Goal: Task Accomplishment & Management: Manage account settings

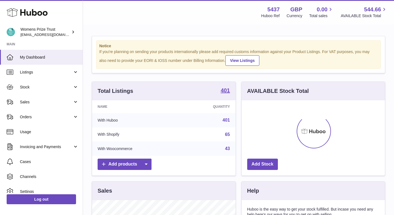
scroll to position [86, 143]
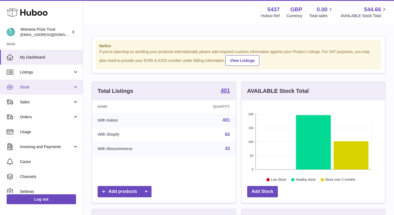
click at [43, 88] on span "Stock" at bounding box center [46, 87] width 53 height 5
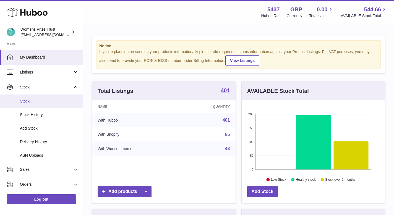
click at [33, 103] on span "Stock" at bounding box center [49, 101] width 59 height 5
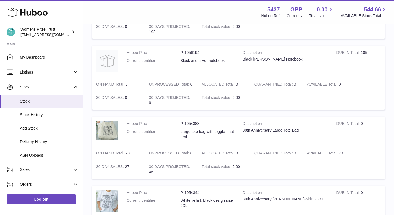
scroll to position [196, 0]
click at [105, 66] on img at bounding box center [107, 61] width 22 height 22
